Goal: Information Seeking & Learning: Learn about a topic

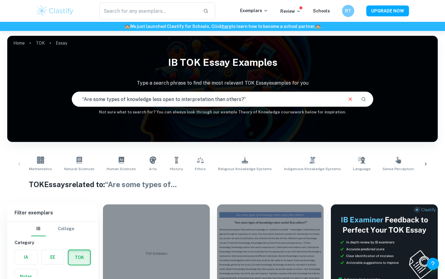
drag, startPoint x: 266, startPoint y: 97, endPoint x: 44, endPoint y: 90, distance: 222.5
click at [44, 90] on div "IB TOK Essay examples Type a search phrase to find the most relevant TOK Essay …" at bounding box center [222, 84] width 431 height 62
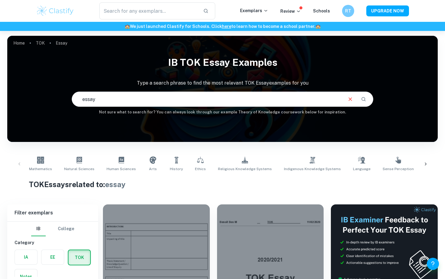
click at [175, 104] on input "essay" at bounding box center [207, 99] width 270 height 17
drag, startPoint x: 112, startPoint y: 102, endPoint x: 62, endPoint y: 103, distance: 50.0
click at [62, 103] on div "IB TOK Essay examples Type a search phrase to find the most relevant TOK Essay …" at bounding box center [222, 84] width 431 height 62
type input "essay"
drag, startPoint x: 113, startPoint y: 97, endPoint x: 46, endPoint y: 98, distance: 66.7
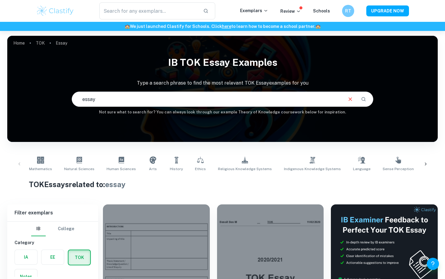
click at [46, 98] on div "IB TOK Essay examples Type a search phrase to find the most relevant TOK Essay …" at bounding box center [222, 84] width 431 height 62
type input "tools"
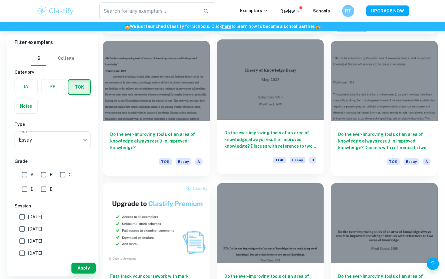
scroll to position [311, 0]
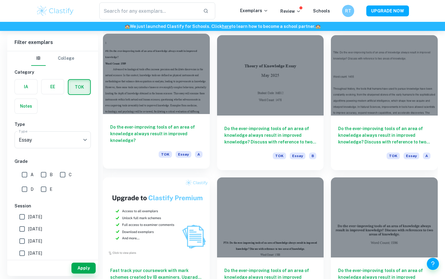
click at [181, 131] on h6 "Do the ever-improving tools of an area of knowledge always result in improved k…" at bounding box center [156, 134] width 92 height 20
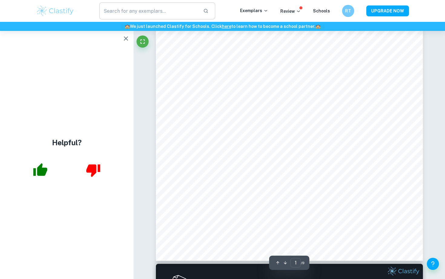
scroll to position [179, 0]
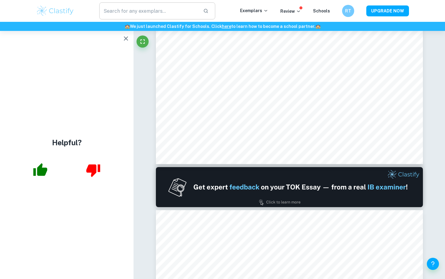
type input "2"
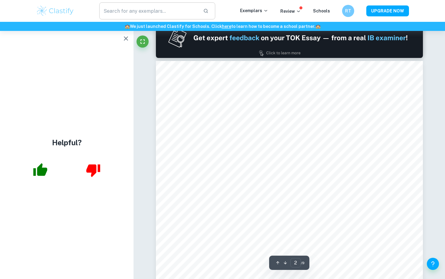
scroll to position [387, 0]
